Goal: Task Accomplishment & Management: Use online tool/utility

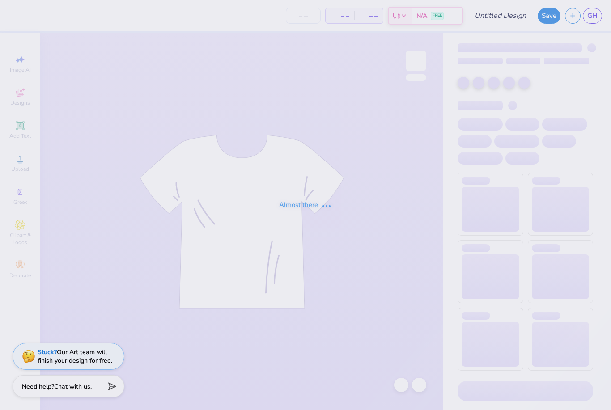
type input "The [GEOGRAPHIC_DATA][US_STATE] : [PERSON_NAME]"
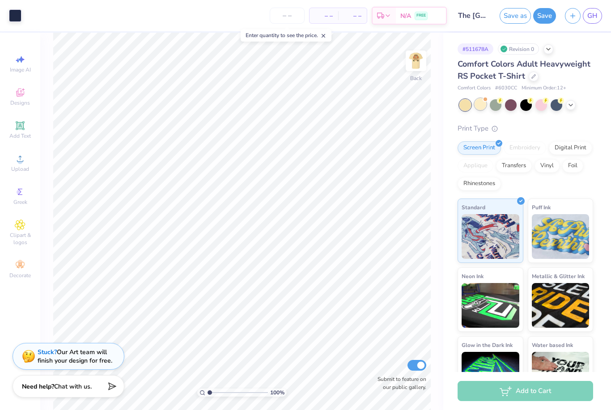
click at [477, 103] on div at bounding box center [480, 104] width 12 height 12
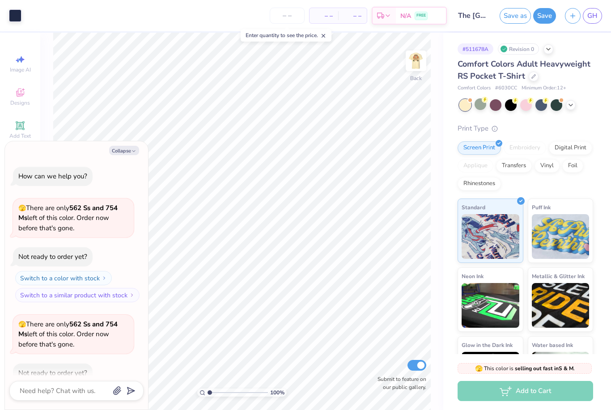
type textarea "x"
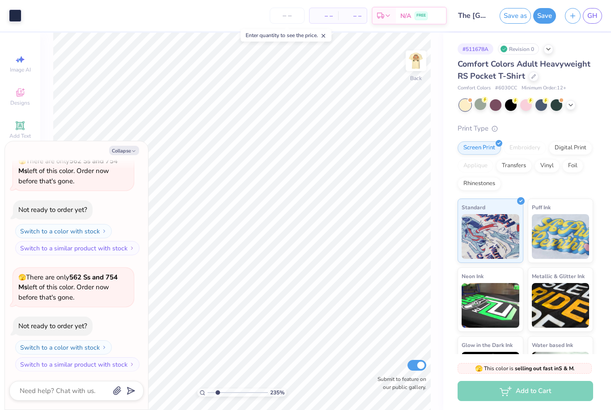
click at [575, 100] on div at bounding box center [526, 105] width 134 height 12
click at [571, 105] on icon at bounding box center [570, 104] width 7 height 7
type input "2.34581063200046"
type textarea "x"
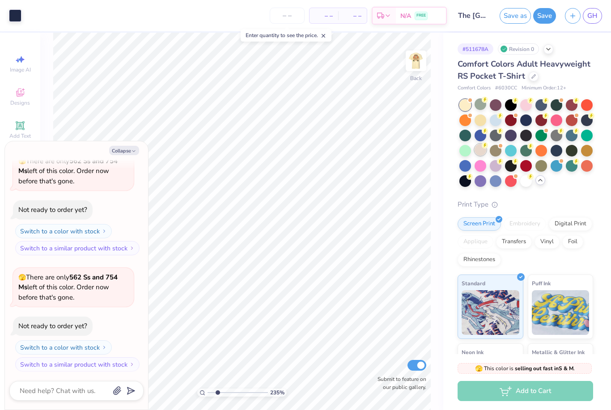
click at [479, 151] on div at bounding box center [480, 150] width 12 height 12
type input "2.34581063200046"
type textarea "x"
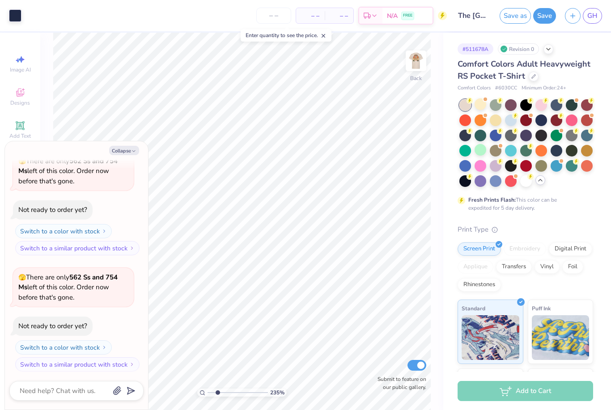
type input "2.34581063200046"
type textarea "x"
click at [411, 58] on img at bounding box center [416, 61] width 36 height 36
type input "2.34581063200046"
type textarea "x"
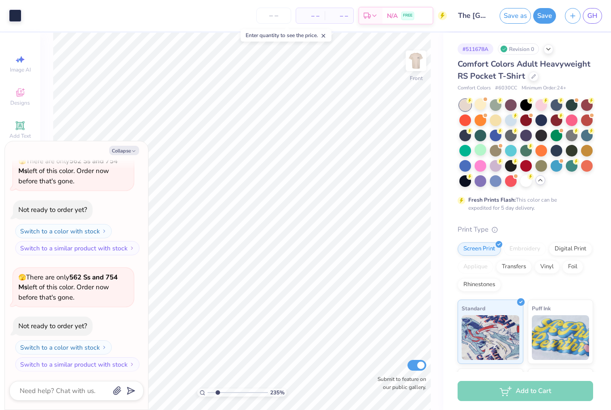
type input "2.34581063200046"
type textarea "x"
type input "2.34581063200046"
type textarea "x"
type input "2.34581063200046"
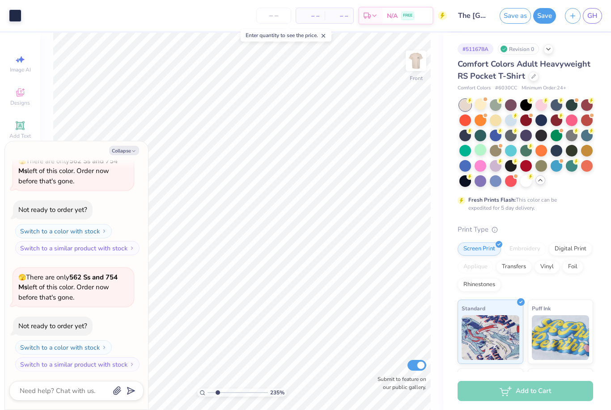
type textarea "x"
type input "1.45872736103593"
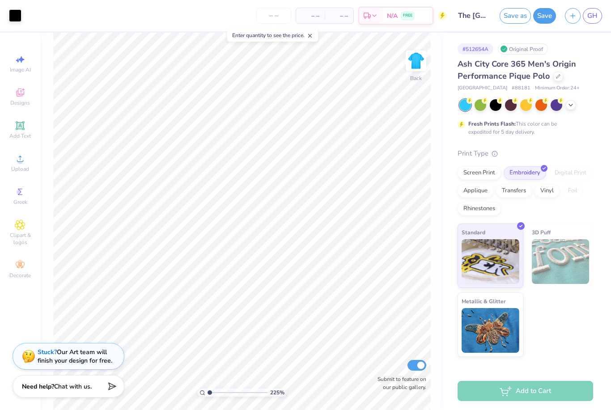
type input "1"
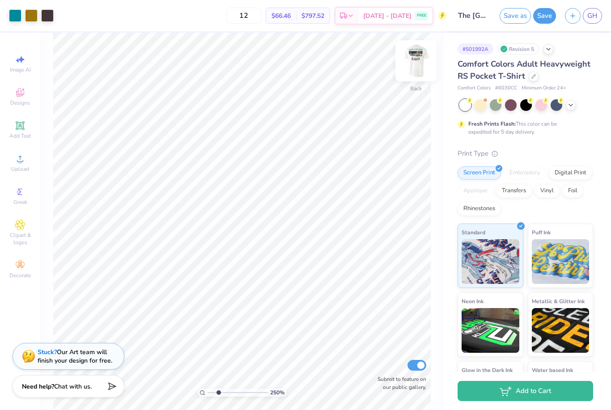
click at [420, 61] on img at bounding box center [416, 61] width 36 height 36
type input "1.72998696978914"
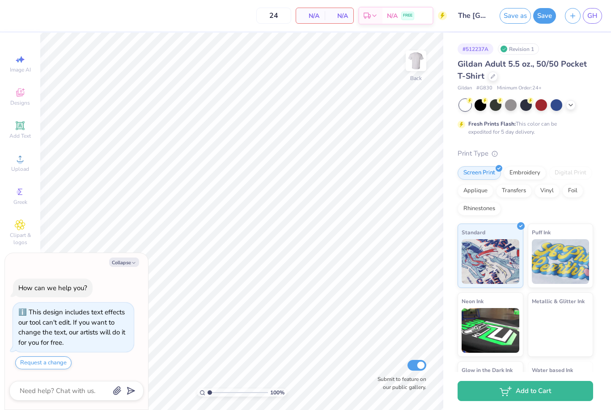
type textarea "x"
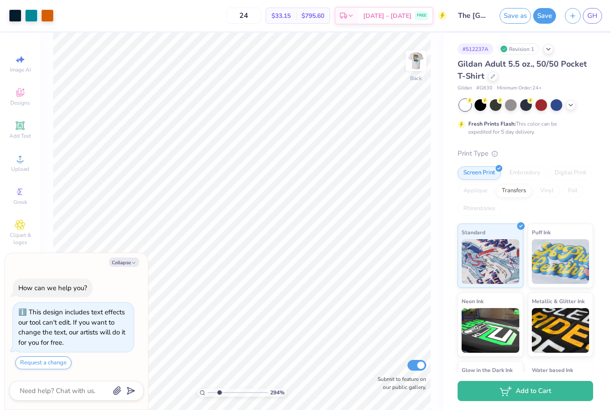
type input "2.63569775483974"
click at [412, 55] on img at bounding box center [416, 61] width 36 height 36
type textarea "x"
type input "2.63569775483974"
type textarea "x"
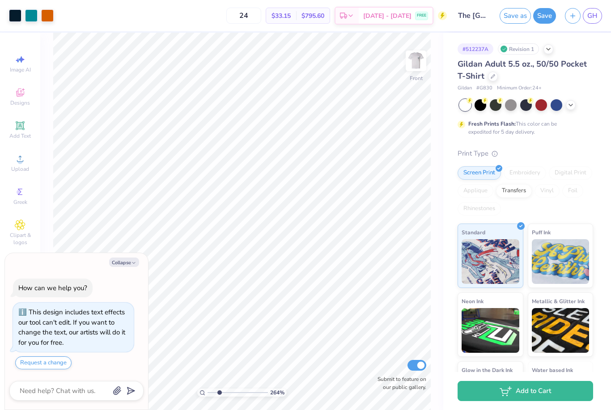
type input "2.63569775483974"
type textarea "x"
type input "2.63569775483974"
type textarea "x"
type input "2.63569775483974"
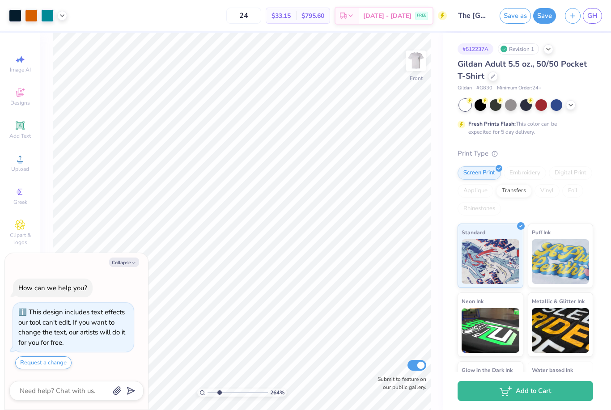
type textarea "x"
type input "2.63569775483974"
type textarea "x"
type input "2.63569775483974"
type input "2.81"
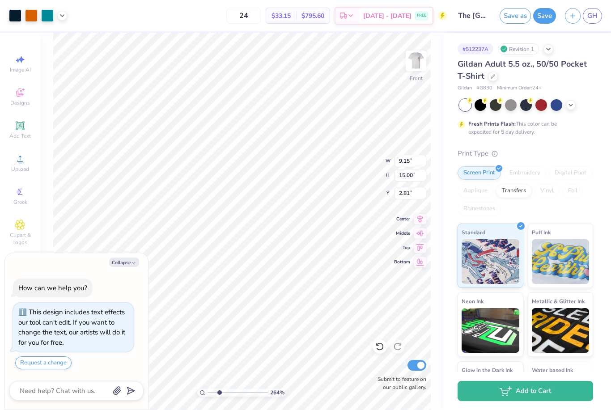
type textarea "x"
type input "1.79523900241407"
type textarea "x"
type input "1.79523900241407"
type textarea "x"
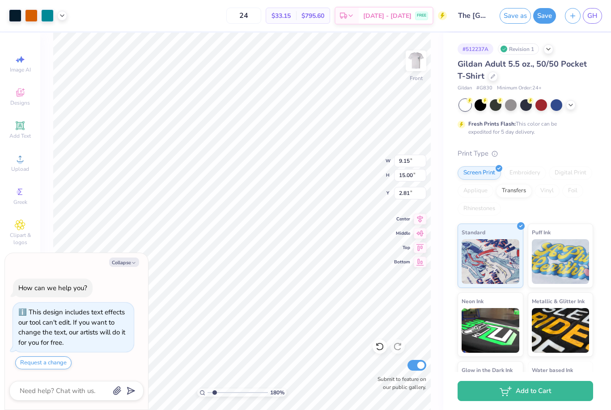
type input "1.79523900241407"
type textarea "x"
type input "1.79523900241407"
type input "3.13"
type textarea "x"
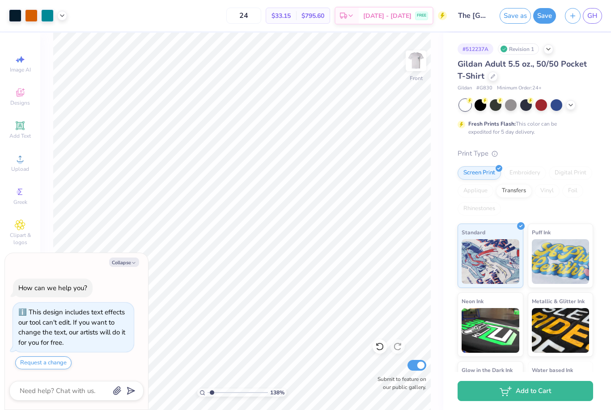
type input "1.38341597498503"
click at [491, 73] on icon at bounding box center [493, 75] width 4 height 4
type textarea "x"
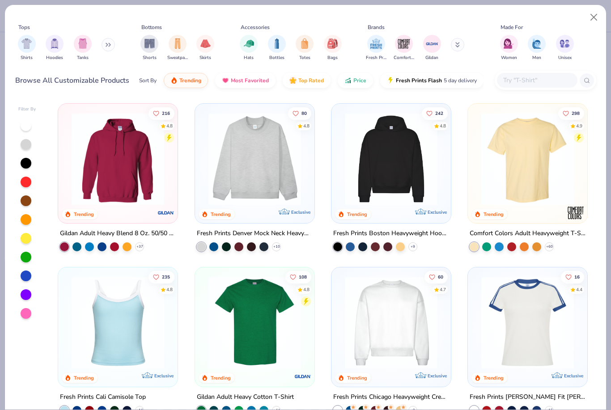
click at [531, 76] on input "text" at bounding box center [536, 80] width 69 height 10
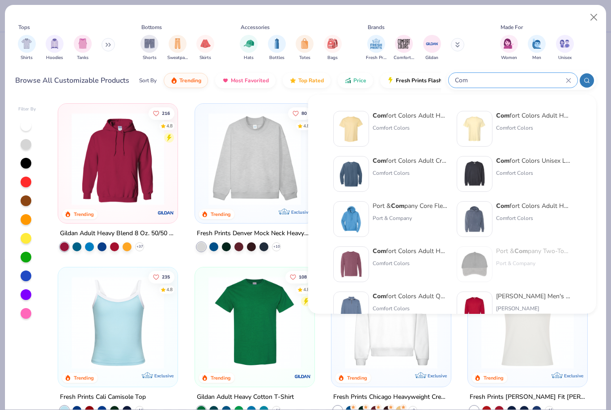
type input "Com"
click at [534, 125] on div "Comfort Colors" at bounding box center [533, 128] width 75 height 8
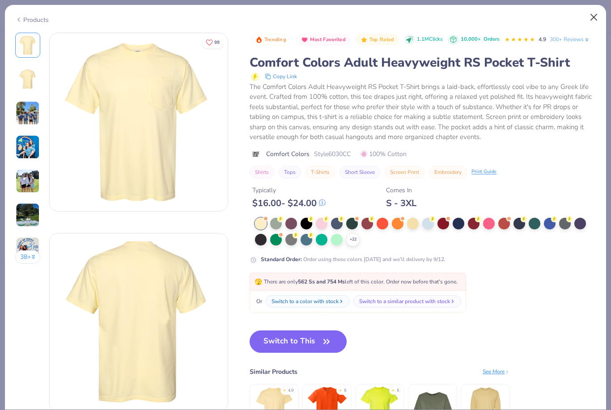
click at [598, 16] on button "Close" at bounding box center [593, 17] width 17 height 17
click at [595, 17] on button "Close" at bounding box center [593, 17] width 17 height 17
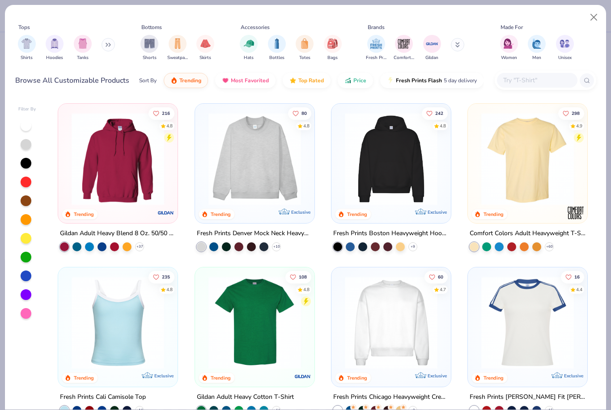
click at [542, 154] on img at bounding box center [528, 159] width 102 height 93
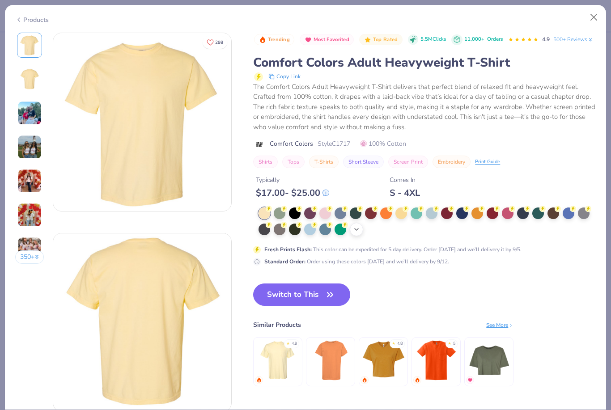
click at [355, 231] on icon at bounding box center [356, 229] width 7 height 7
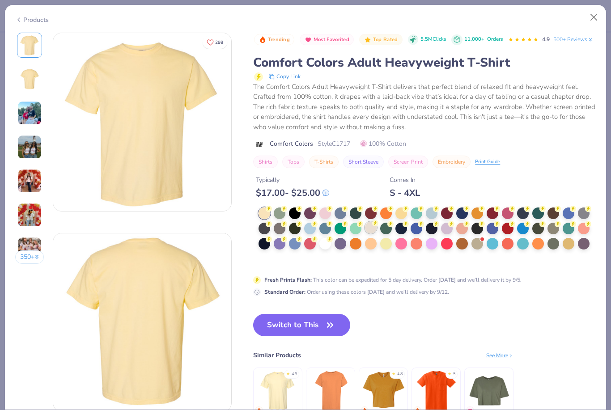
click at [368, 226] on div at bounding box center [371, 228] width 12 height 12
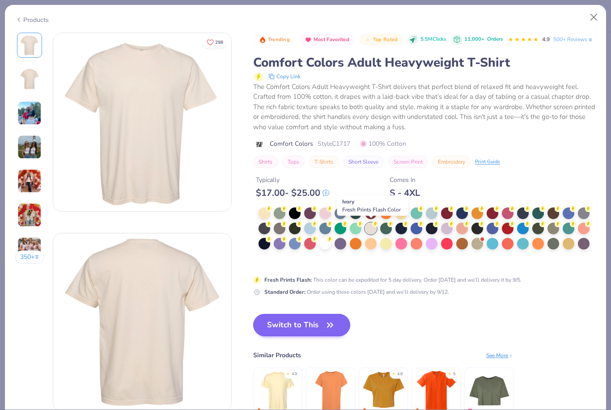
click at [310, 323] on button "Switch to This" at bounding box center [301, 325] width 97 height 22
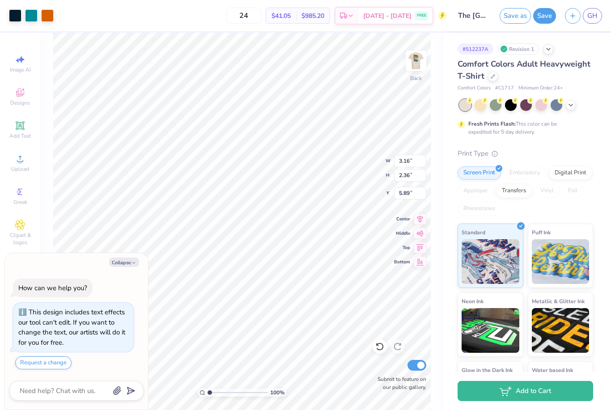
type textarea "x"
type input "4.81"
click at [422, 61] on img at bounding box center [416, 61] width 36 height 36
click at [415, 69] on img at bounding box center [416, 61] width 36 height 36
type textarea "x"
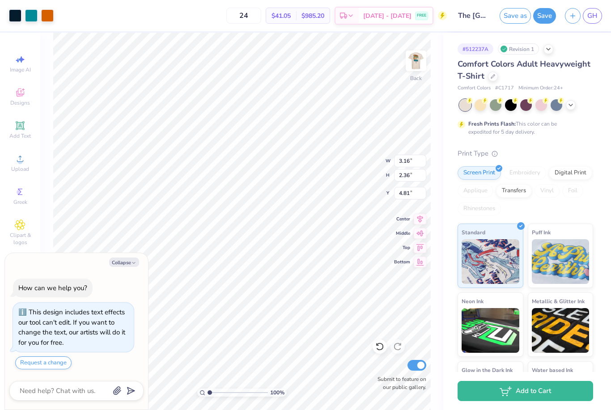
type input "3.43"
type input "2.56"
type textarea "x"
type input "3.19"
click at [434, 68] on div "100 % Back Submit to feature on our public gallery." at bounding box center [241, 221] width 403 height 377
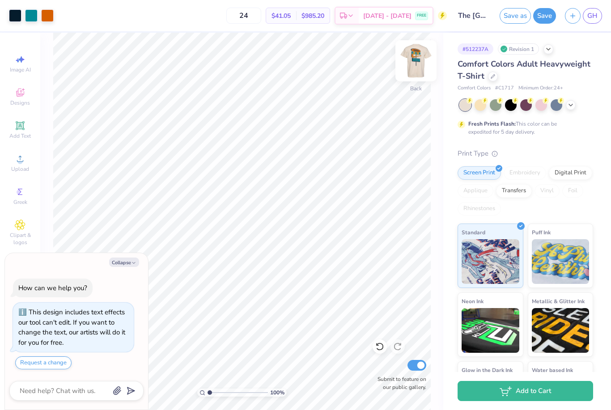
click at [424, 68] on img at bounding box center [416, 61] width 36 height 36
type textarea "x"
type input "3.71"
click at [546, 16] on button "Save" at bounding box center [544, 15] width 23 height 16
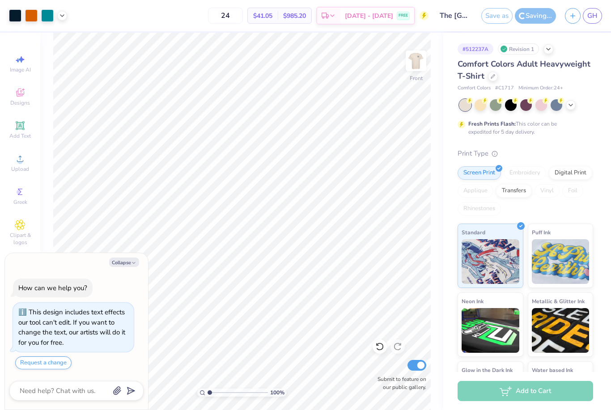
type textarea "x"
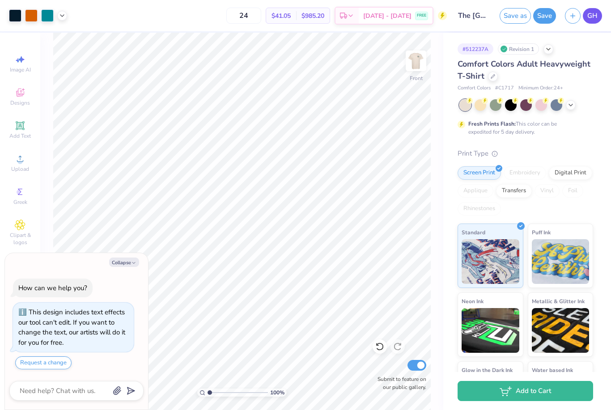
click at [585, 13] on link "GH" at bounding box center [592, 16] width 19 height 16
